Goal: Find specific page/section: Find specific page/section

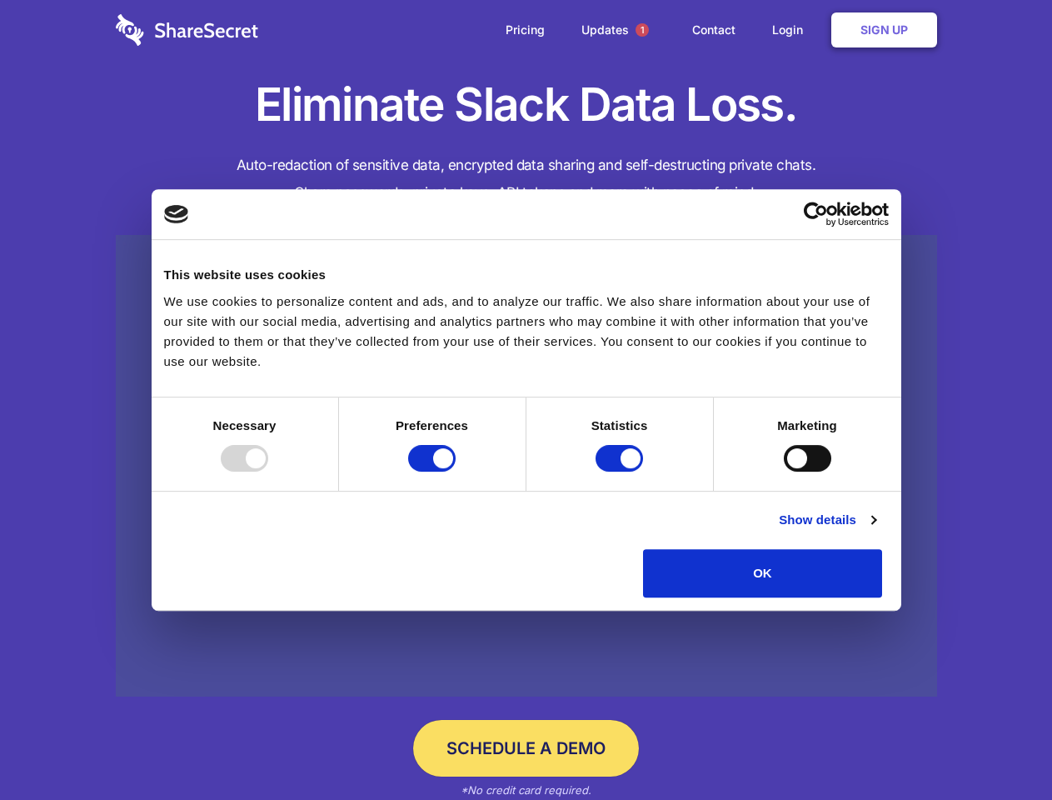
click at [268, 471] on div at bounding box center [244, 458] width 47 height 27
click at [456, 471] on input "Preferences" at bounding box center [431, 458] width 47 height 27
checkbox input "false"
click at [621, 471] on input "Statistics" at bounding box center [619, 458] width 47 height 27
checkbox input "false"
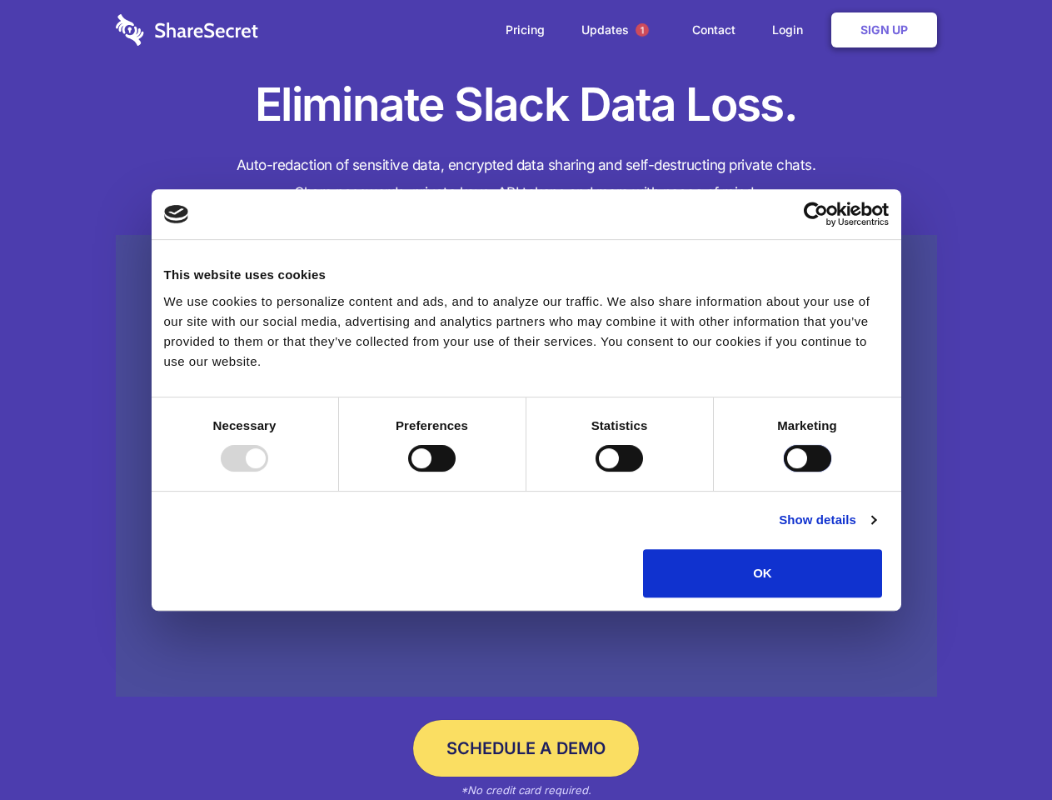
click at [784, 471] on input "Marketing" at bounding box center [807, 458] width 47 height 27
checkbox input "true"
click at [875, 530] on link "Show details" at bounding box center [827, 520] width 97 height 20
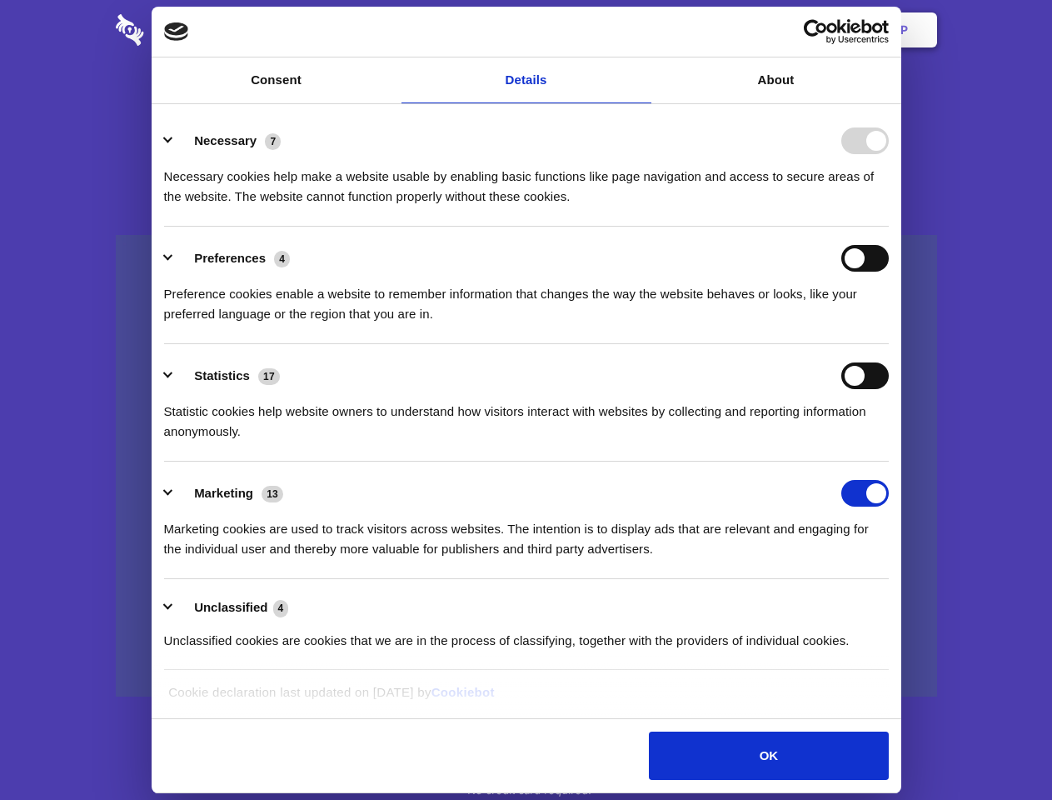
click at [889, 207] on div "Necessary cookies help make a website usable by enabling basic functions like p…" at bounding box center [526, 180] width 725 height 52
click at [641, 30] on span "1" at bounding box center [642, 29] width 13 height 13
